Goal: Information Seeking & Learning: Learn about a topic

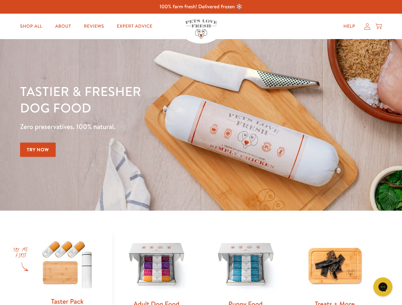
click at [201, 153] on div "Tastier & fresher dog food Zero preservatives. 100% natural. Try Now" at bounding box center [140, 125] width 241 height 84
click at [383, 287] on icon "Open gorgias live chat" at bounding box center [382, 287] width 6 height 6
